Goal: Find specific page/section: Find specific page/section

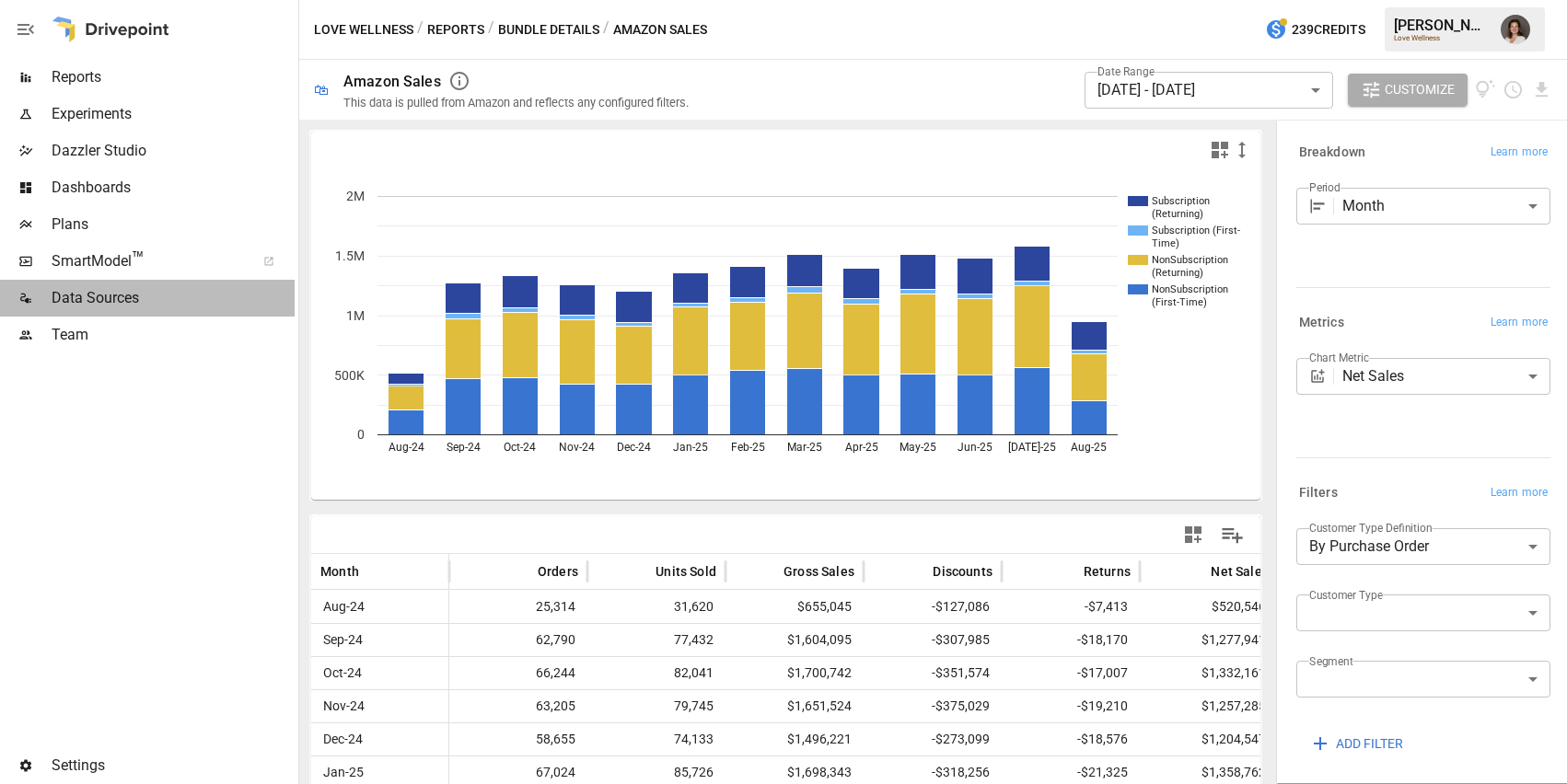
click at [145, 286] on div "Data Sources" at bounding box center [147, 298] width 294 height 37
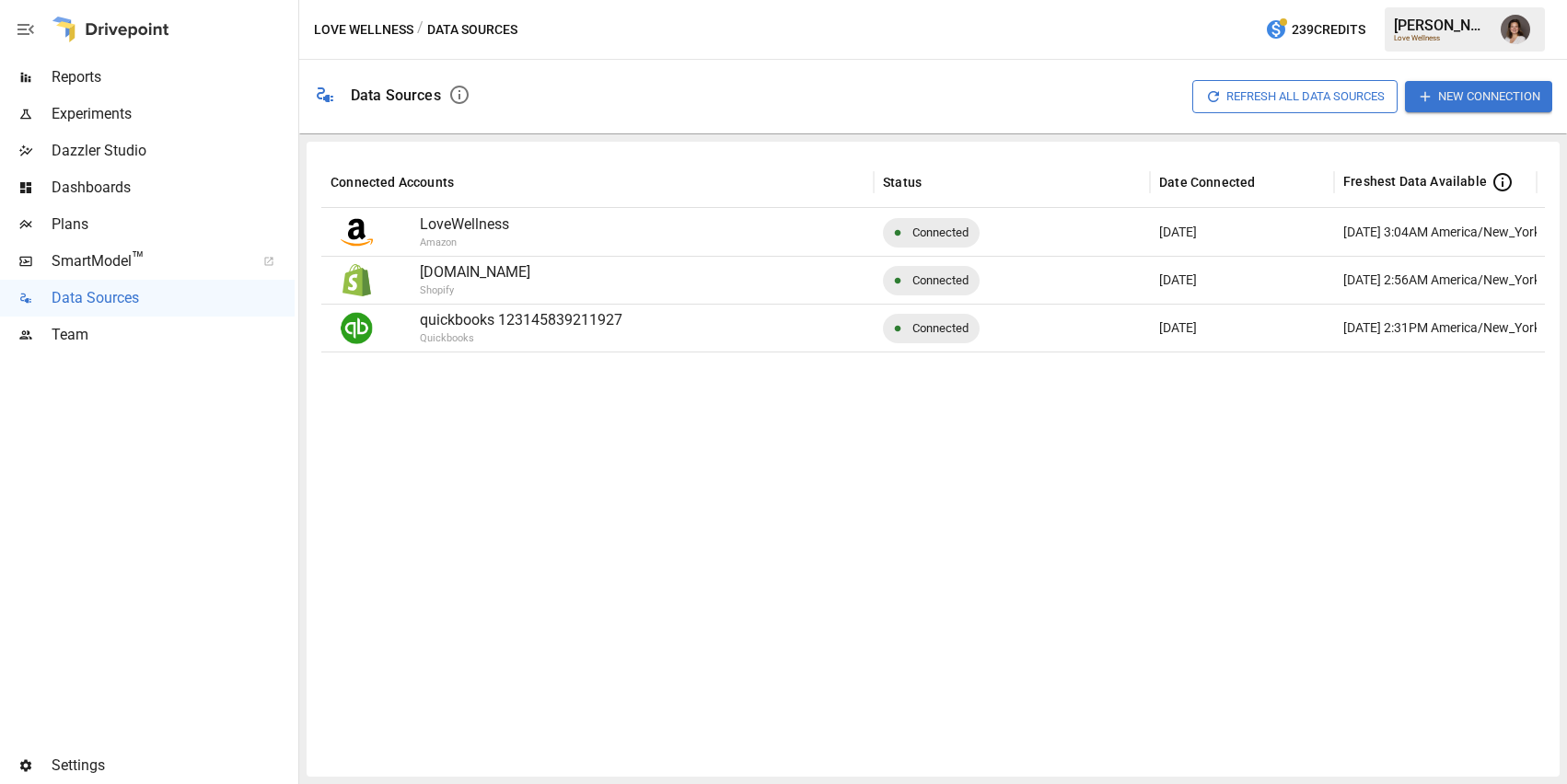
scroll to position [0, 7]
click at [109, 220] on span "Plans" at bounding box center [173, 224] width 243 height 22
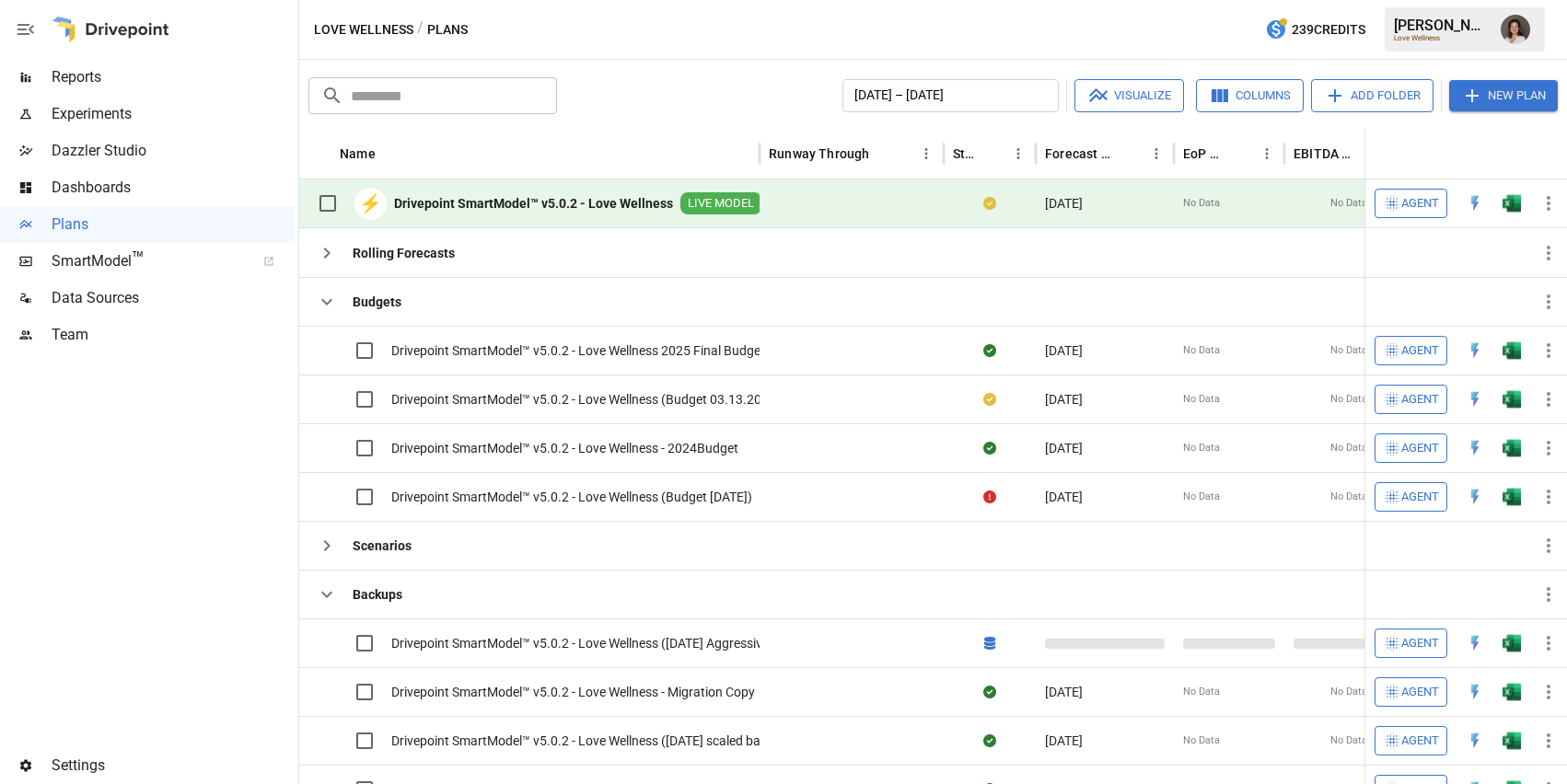
click at [560, 207] on b "Drivepoint SmartModel™ v5.0.2 - Love Wellness" at bounding box center [533, 203] width 279 height 19
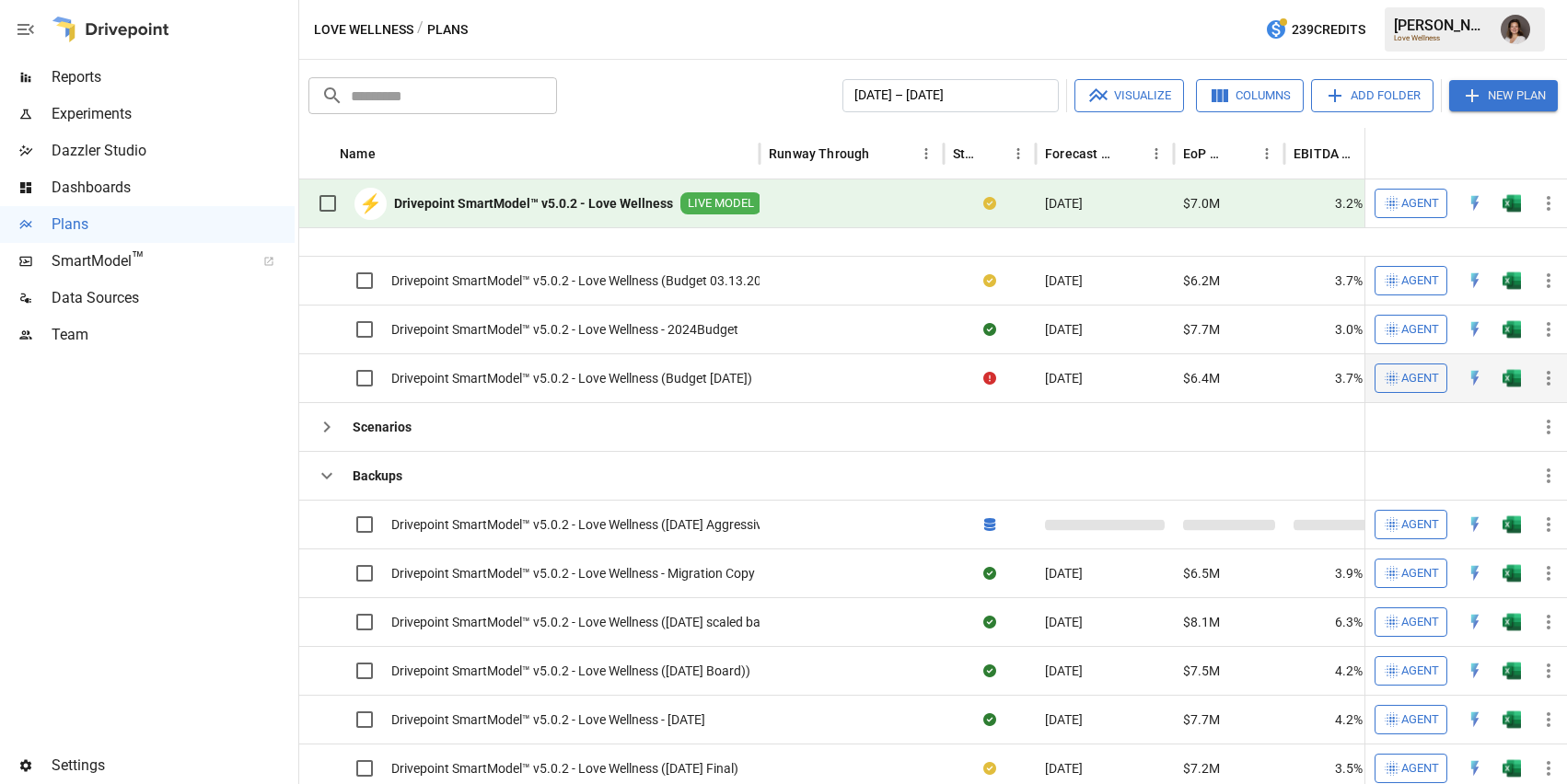
scroll to position [231, 0]
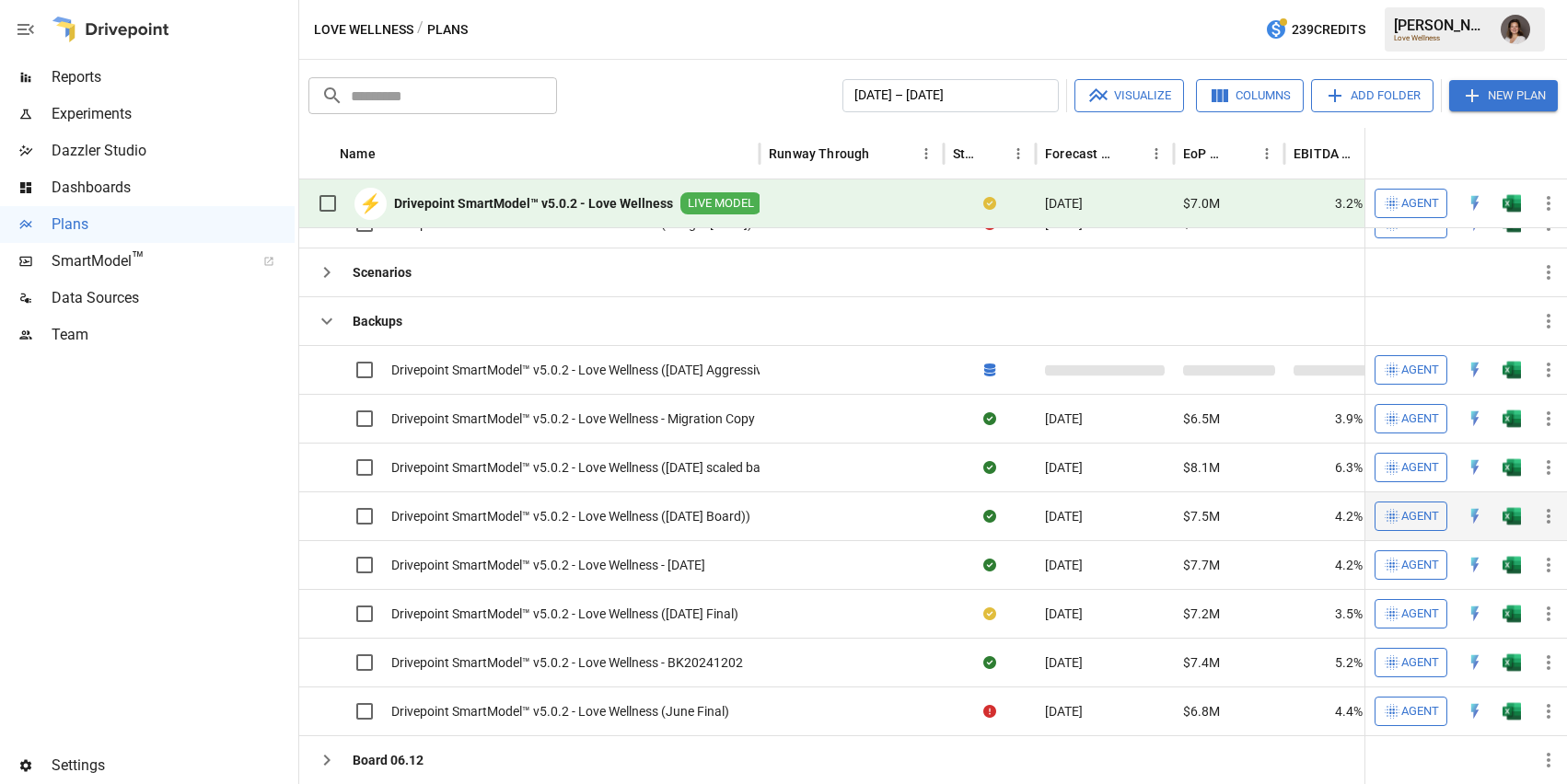
click at [645, 537] on div "Drivepoint SmartModel™ v5.0.2 - Love Wellness ([DATE] Board))" at bounding box center [529, 516] width 442 height 48
click at [644, 528] on div "Drivepoint SmartModel™ v5.0.2 - Love Wellness ([DATE] Board))" at bounding box center [529, 516] width 442 height 39
click at [640, 513] on span "Drivepoint SmartModel™ v5.0.2 - Love Wellness ([DATE] Board))" at bounding box center [570, 516] width 359 height 19
click at [1530, 25] on button "button" at bounding box center [1515, 29] width 52 height 52
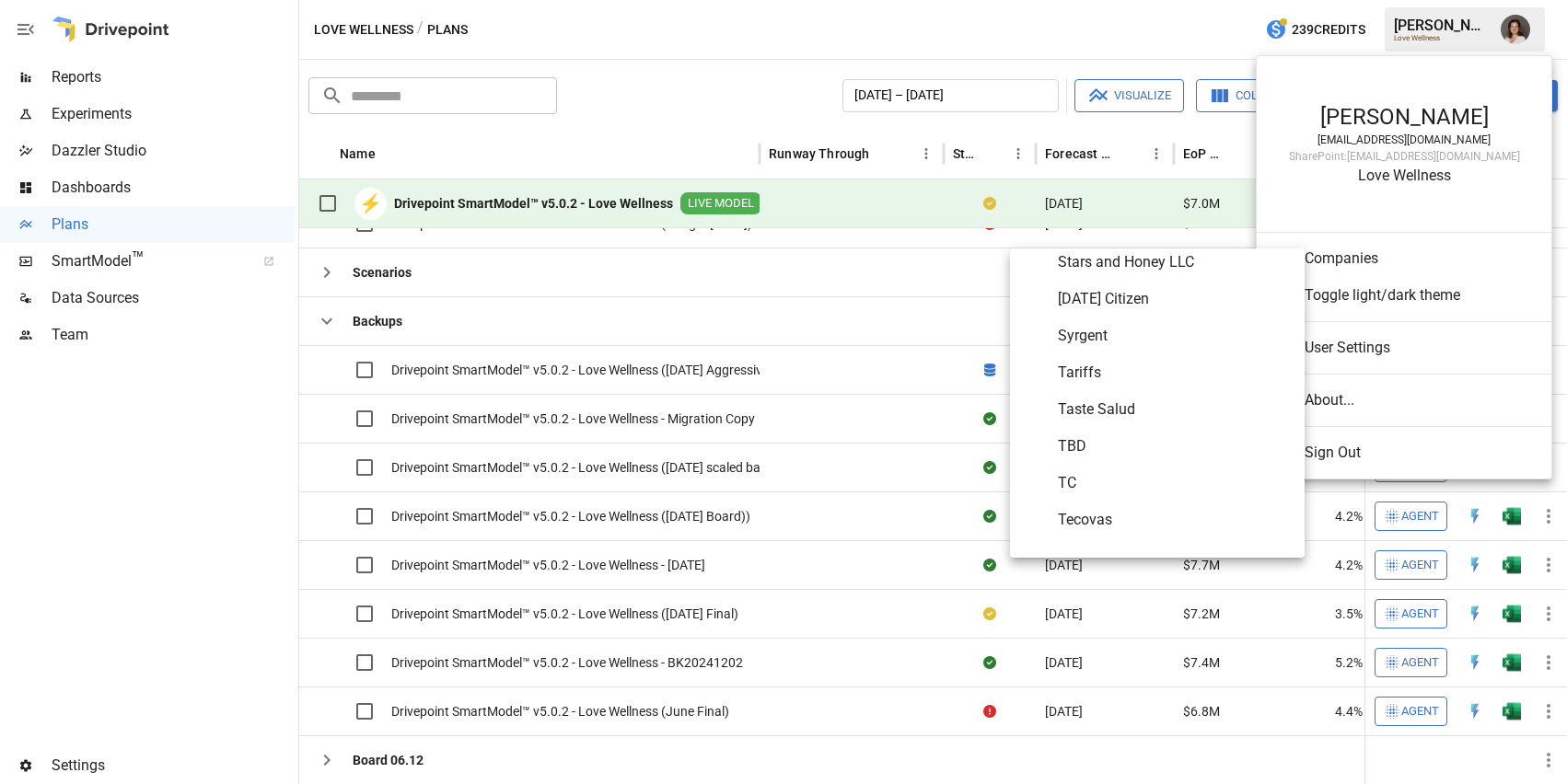
scroll to position [9312, 0]
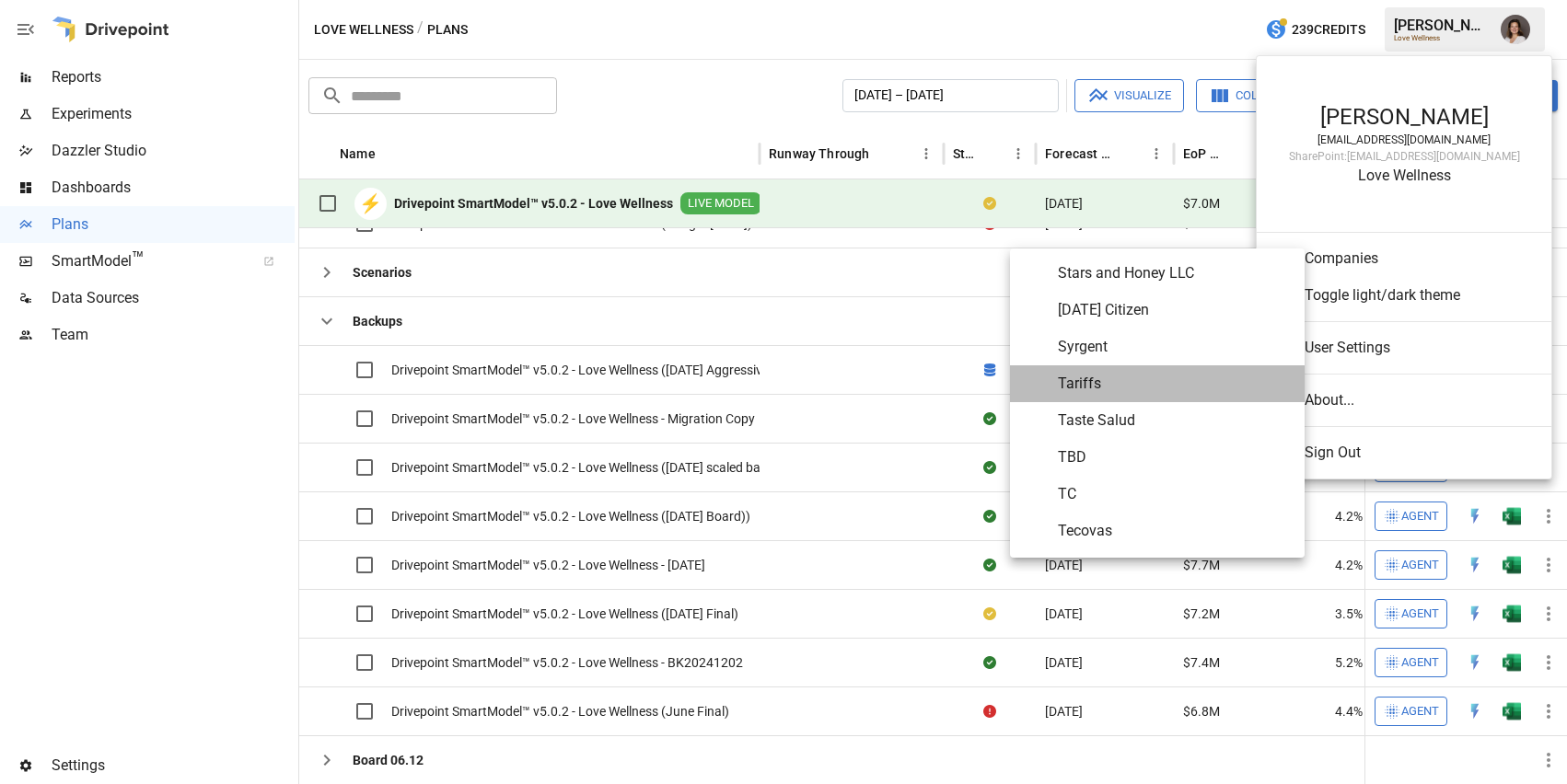
click at [1106, 384] on span "Tariffs" at bounding box center [1173, 383] width 232 height 22
